Goal: Find specific page/section: Find specific page/section

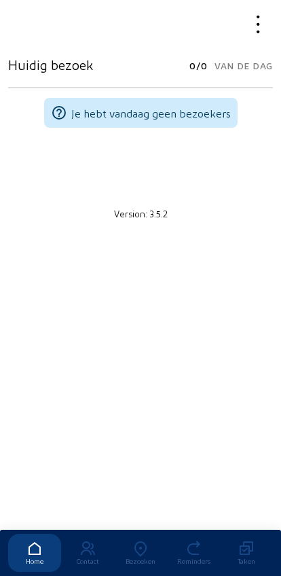
click at [145, 540] on icon at bounding box center [140, 548] width 53 height 16
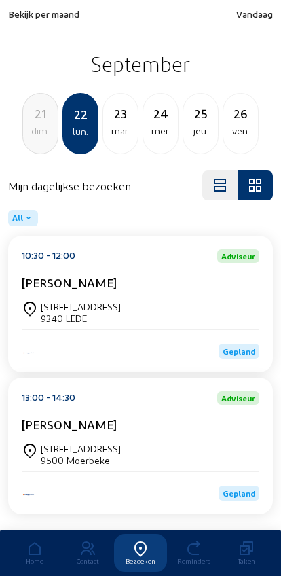
click at [39, 123] on div "21" at bounding box center [40, 113] width 35 height 19
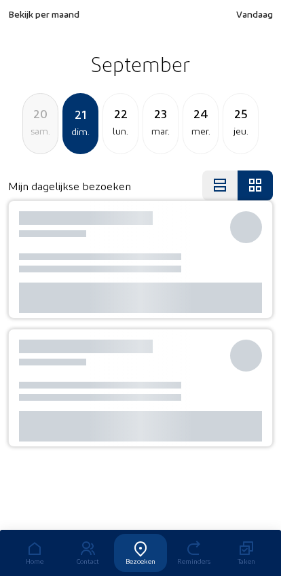
click at [39, 115] on div "20" at bounding box center [40, 113] width 35 height 19
click at [38, 113] on div "19" at bounding box center [40, 113] width 35 height 19
click at [34, 111] on div "18" at bounding box center [40, 113] width 35 height 19
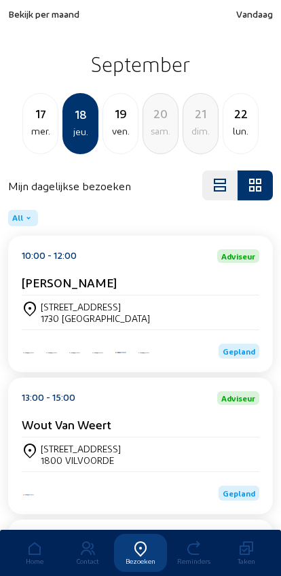
click at [66, 300] on div "Groenstraat, 16 1730 ASSE" at bounding box center [141, 312] width 238 height 34
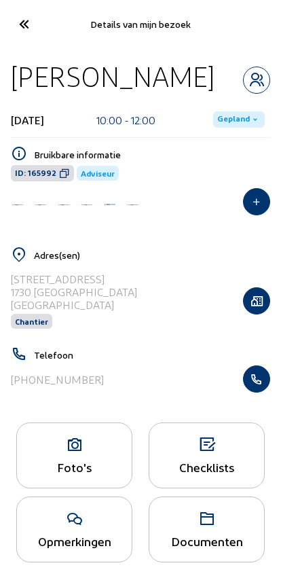
click at [248, 300] on icon "button" at bounding box center [257, 301] width 26 height 14
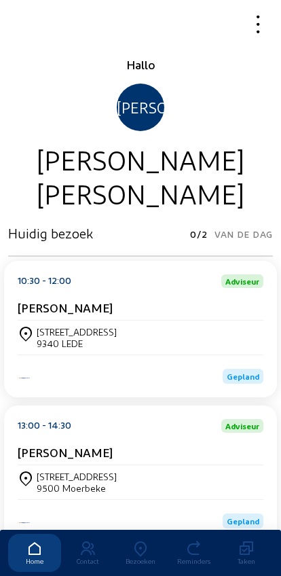
click at [136, 540] on icon at bounding box center [140, 548] width 53 height 16
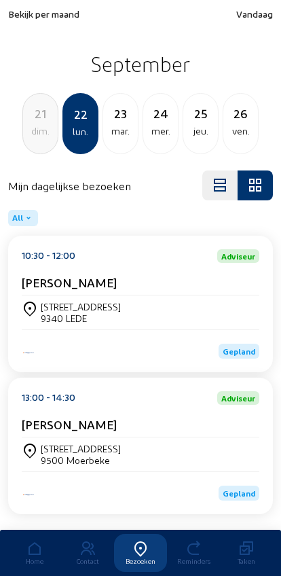
click at [37, 133] on div "dim." at bounding box center [40, 131] width 35 height 16
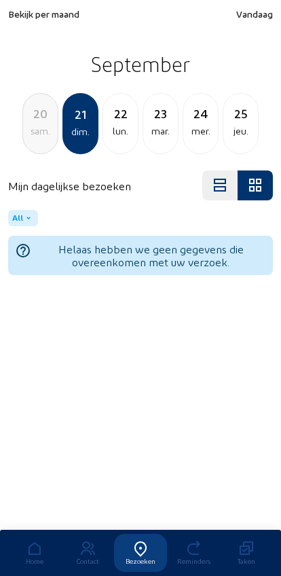
click at [35, 125] on div "sam." at bounding box center [40, 131] width 35 height 16
click at [31, 135] on div "ven." at bounding box center [40, 131] width 35 height 16
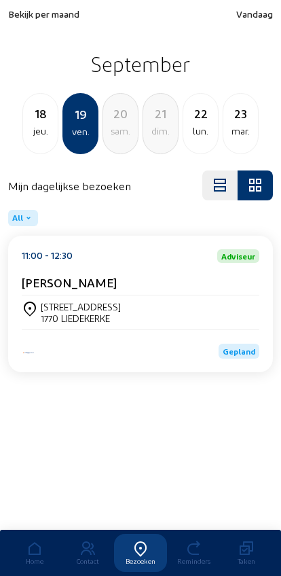
click at [36, 135] on div "jeu." at bounding box center [40, 131] width 35 height 16
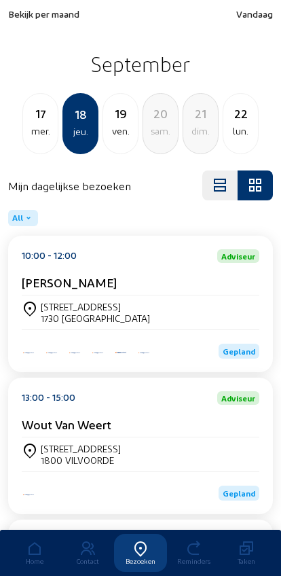
click at [58, 305] on div "[STREET_ADDRESS]" at bounding box center [95, 307] width 109 height 12
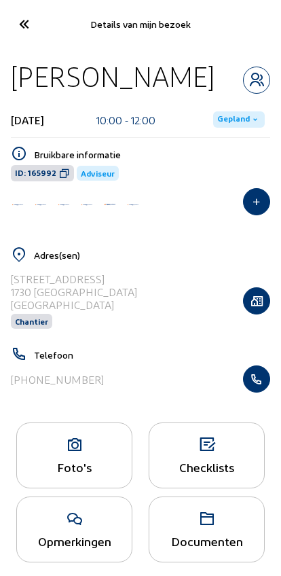
click at [259, 381] on icon "button" at bounding box center [257, 379] width 26 height 14
click at [56, 459] on div "Foto's" at bounding box center [74, 455] width 116 height 66
